Goal: Check status: Check status

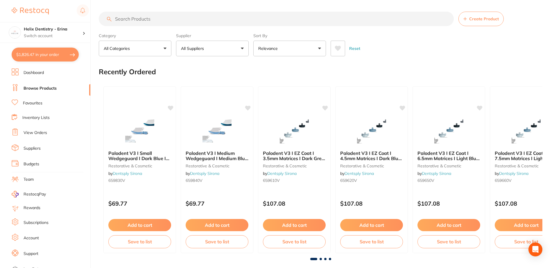
click at [41, 133] on link "View Orders" at bounding box center [36, 133] width 24 height 6
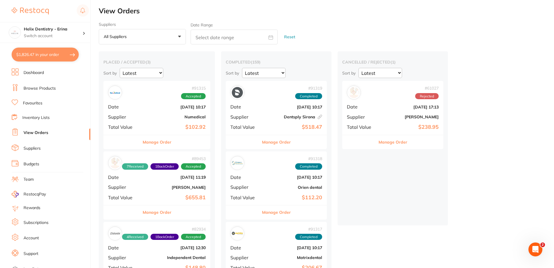
click at [41, 132] on link "View Orders" at bounding box center [36, 133] width 25 height 6
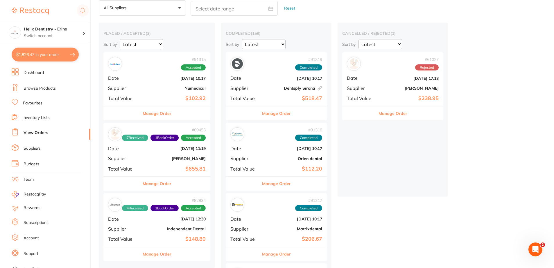
scroll to position [87, 0]
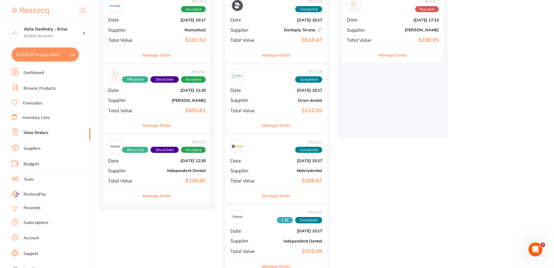
click at [165, 95] on div "# 89453 7 Received 1 Back Order Accepted Date [DATE] 11:19 Supplier [PERSON_NAM…" at bounding box center [156, 91] width 107 height 54
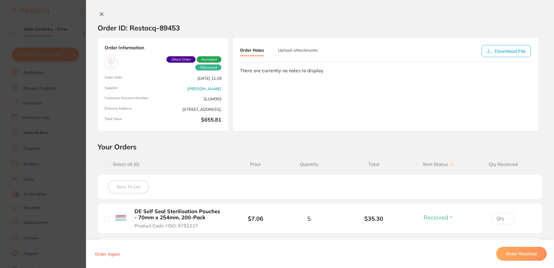
click at [99, 12] on icon at bounding box center [101, 14] width 5 height 5
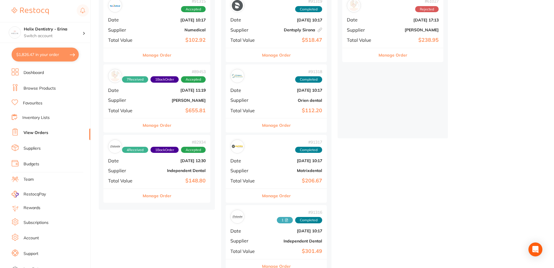
click at [57, 60] on button "$1,826.47 in your order" at bounding box center [45, 55] width 67 height 14
checkbox input "true"
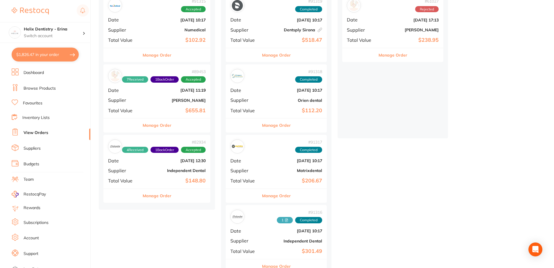
checkbox input "true"
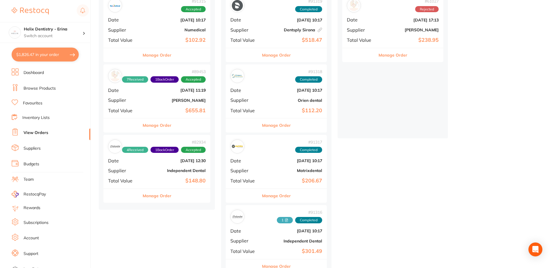
checkbox input "true"
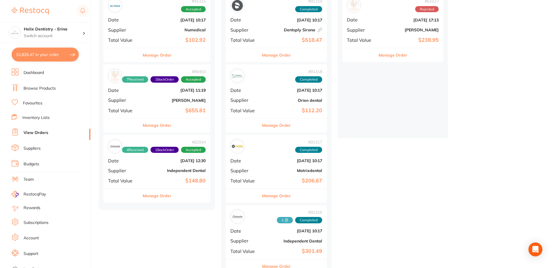
checkbox input "true"
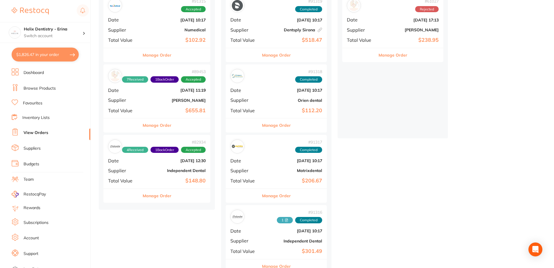
checkbox input "true"
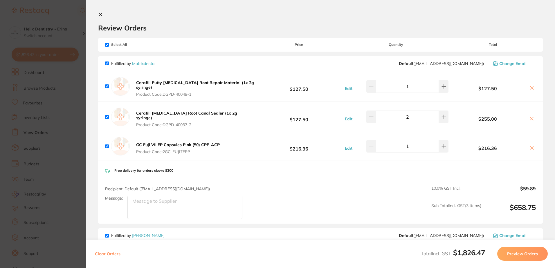
click at [100, 14] on icon at bounding box center [100, 14] width 5 height 5
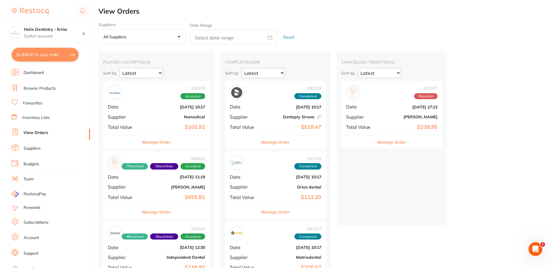
scroll to position [87, 0]
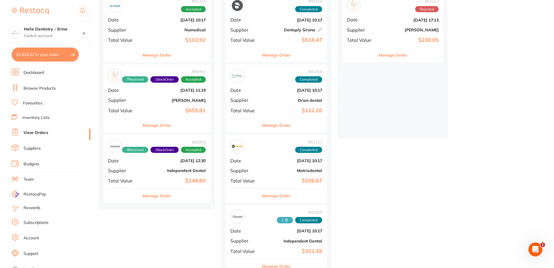
click at [156, 174] on div "# 82934 4 Received 1 Back Order Accepted Date [DATE] 12:30 Supplier Independent…" at bounding box center [156, 162] width 107 height 54
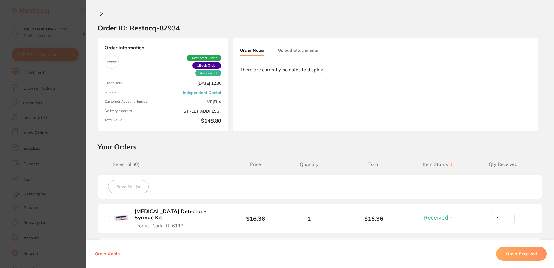
click at [99, 10] on div "Order ID: Restocq- 82934 Order Information 4 Received 1 Back Order Accepted Ord…" at bounding box center [320, 134] width 468 height 268
click at [103, 14] on button at bounding box center [102, 15] width 8 height 6
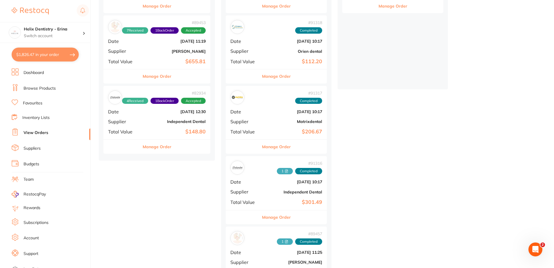
scroll to position [145, 0]
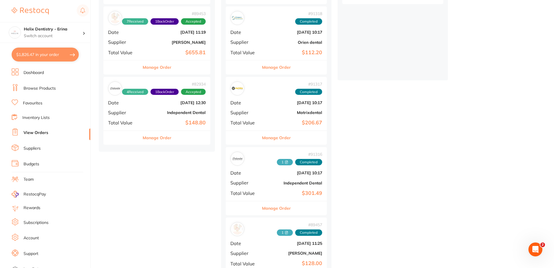
click at [259, 168] on div "# 91316 1 Completed Date [DATE] 10:17 Supplier Independent Dental Total Value $…" at bounding box center [276, 174] width 101 height 54
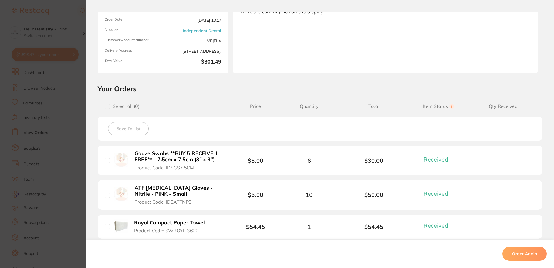
click at [270, 106] on span "Price" at bounding box center [255, 107] width 43 height 6
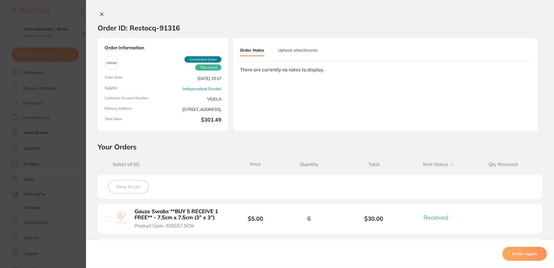
drag, startPoint x: 181, startPoint y: 75, endPoint x: 230, endPoint y: 80, distance: 49.0
click at [230, 80] on div "Order Information 7 Received Completed Order Order Date [DATE] 10:17 Supplier I…" at bounding box center [320, 84] width 468 height 93
click at [392, 146] on h2 "Your Orders" at bounding box center [320, 147] width 444 height 9
click at [99, 12] on icon at bounding box center [101, 14] width 5 height 5
